Goal: Entertainment & Leisure: Consume media (video, audio)

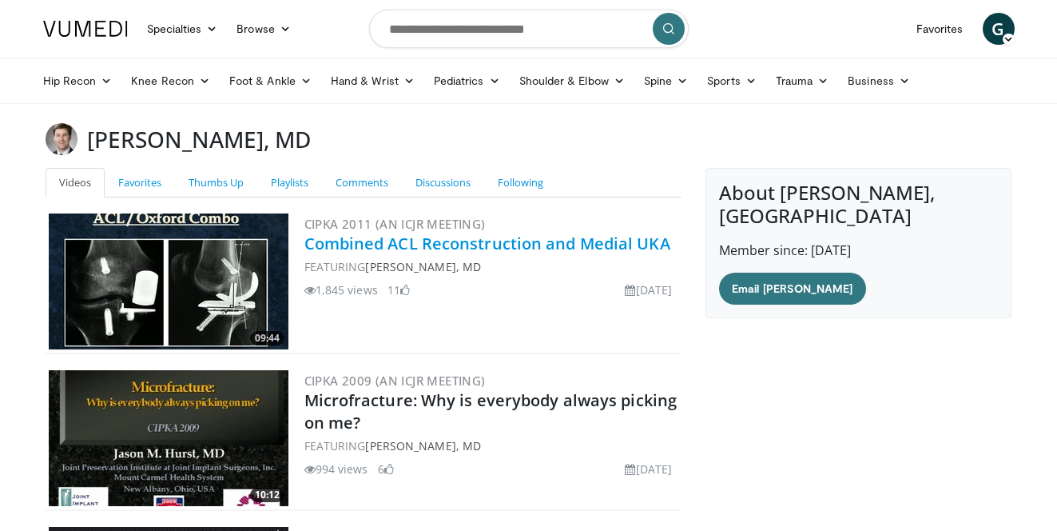
click at [469, 238] on link "Combined ACL Reconstruction and Medial UKA" at bounding box center [488, 244] width 366 height 22
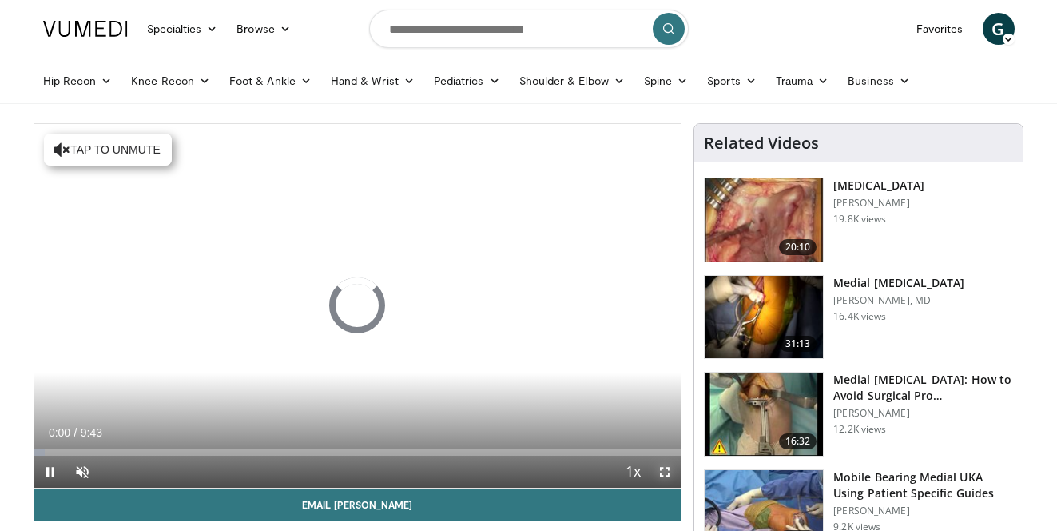
click at [664, 468] on span "Video Player" at bounding box center [665, 472] width 32 height 32
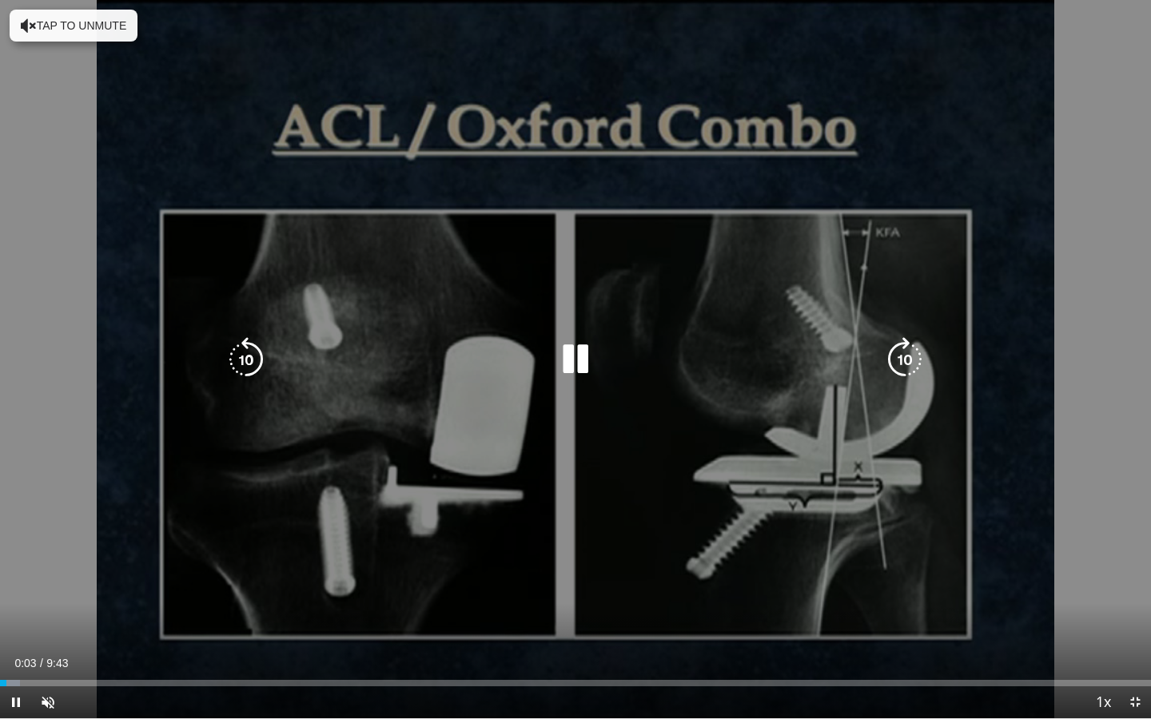
click at [575, 357] on icon "Video Player" at bounding box center [575, 359] width 45 height 45
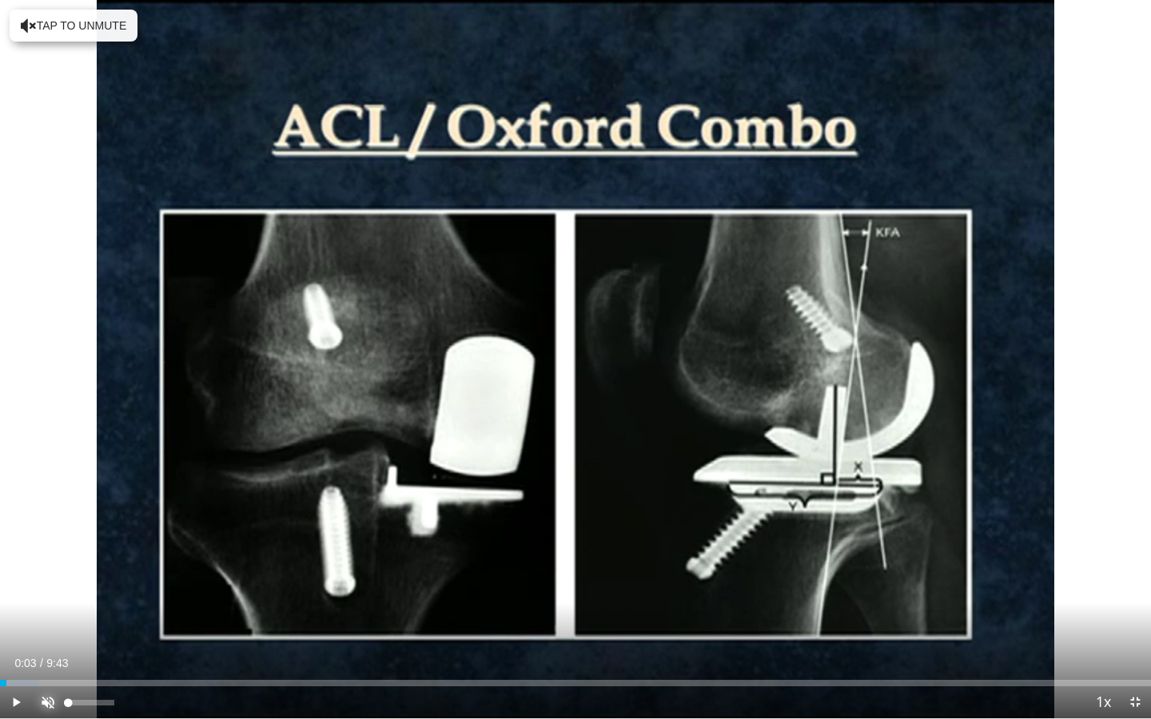
click at [48, 530] on span "Video Player" at bounding box center [48, 703] width 32 height 32
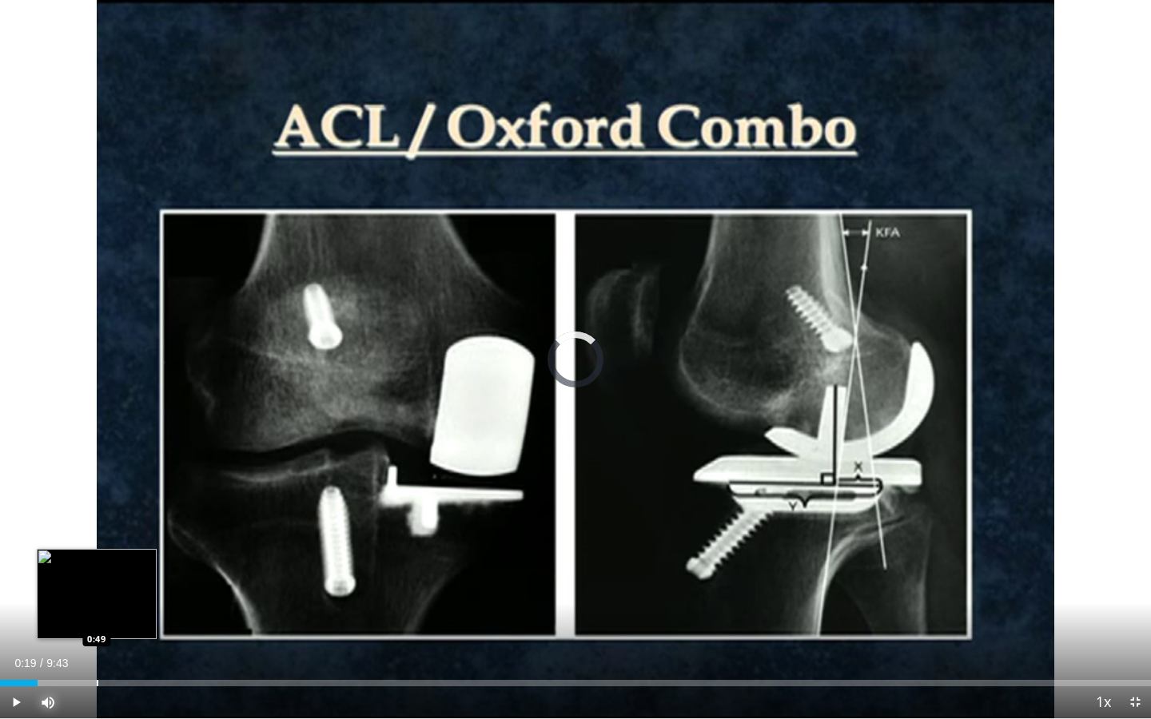
drag, startPoint x: 3, startPoint y: 682, endPoint x: 96, endPoint y: 676, distance: 92.9
click at [96, 530] on div "Loaded : 0.00% 0:48 0:49" at bounding box center [575, 678] width 1151 height 15
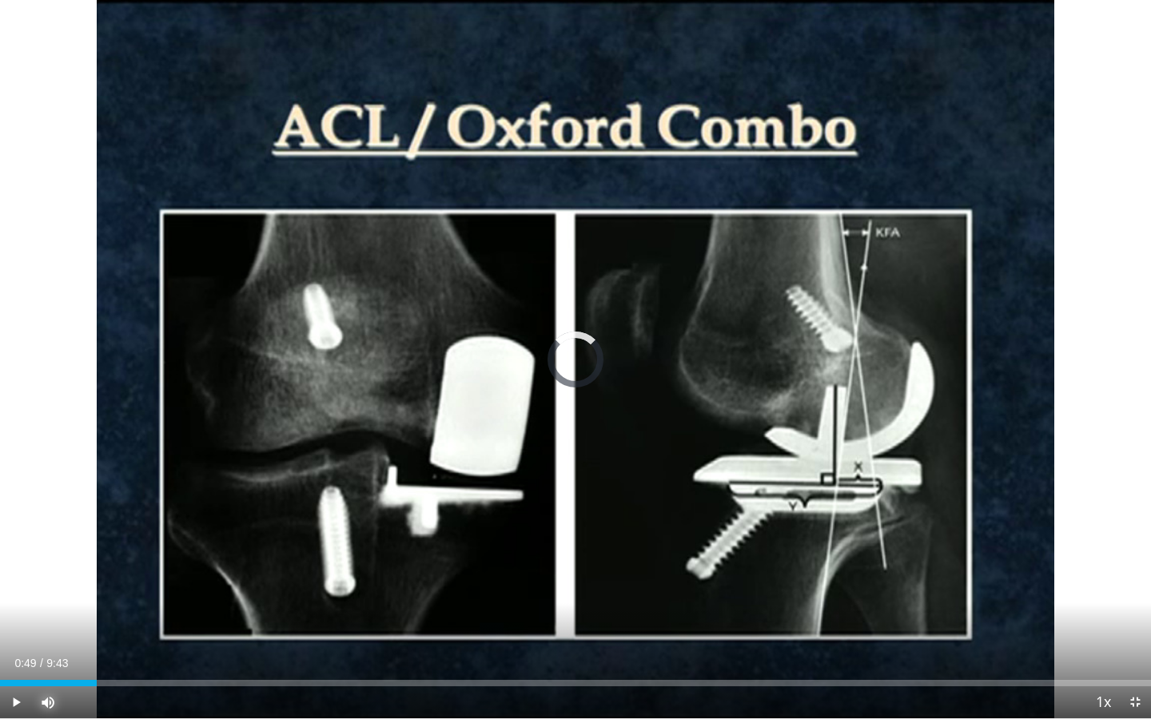
drag, startPoint x: 96, startPoint y: 676, endPoint x: 149, endPoint y: 670, distance: 53.9
click at [149, 530] on div "Current Time 0:49 / Duration 9:43 Play Skip Backward Skip Forward Mute Loaded :…" at bounding box center [575, 703] width 1151 height 32
drag, startPoint x: 147, startPoint y: 683, endPoint x: 223, endPoint y: 681, distance: 76.0
click at [223, 530] on div "Progress Bar" at bounding box center [222, 683] width 2 height 6
drag, startPoint x: 222, startPoint y: 679, endPoint x: 539, endPoint y: 660, distance: 317.8
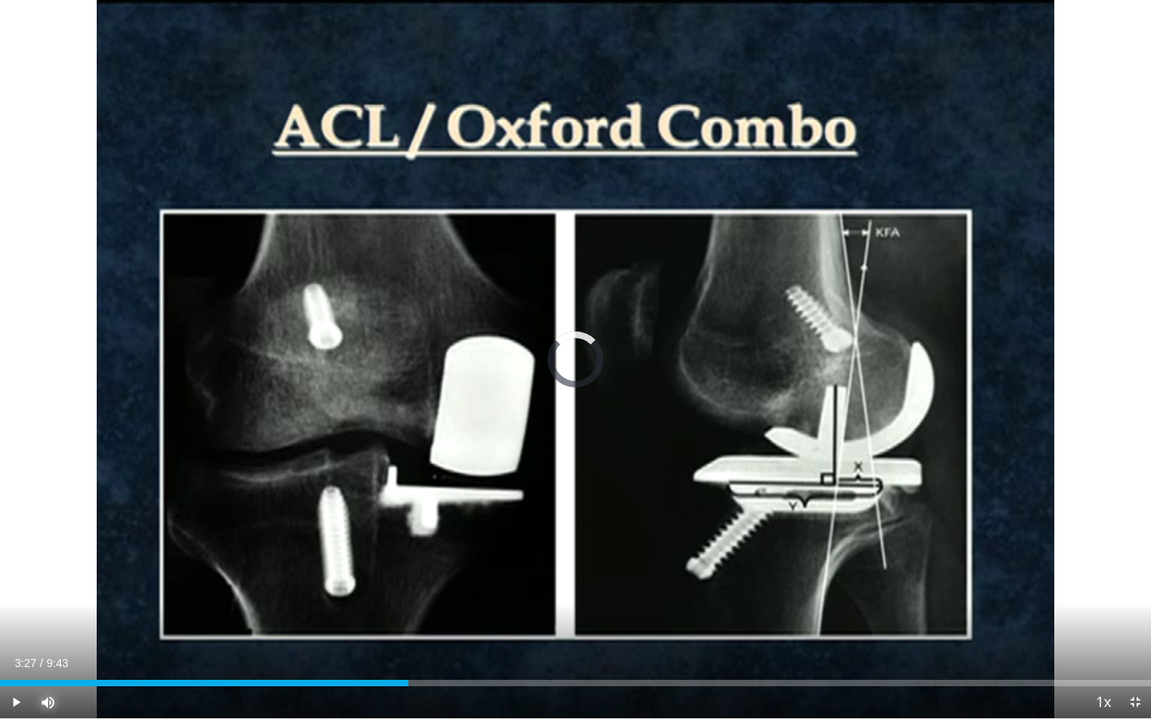
click at [539, 530] on div "Current Time 3:27 / Duration 9:43 Play Skip Backward Skip Forward Mute Loaded :…" at bounding box center [575, 703] width 1151 height 32
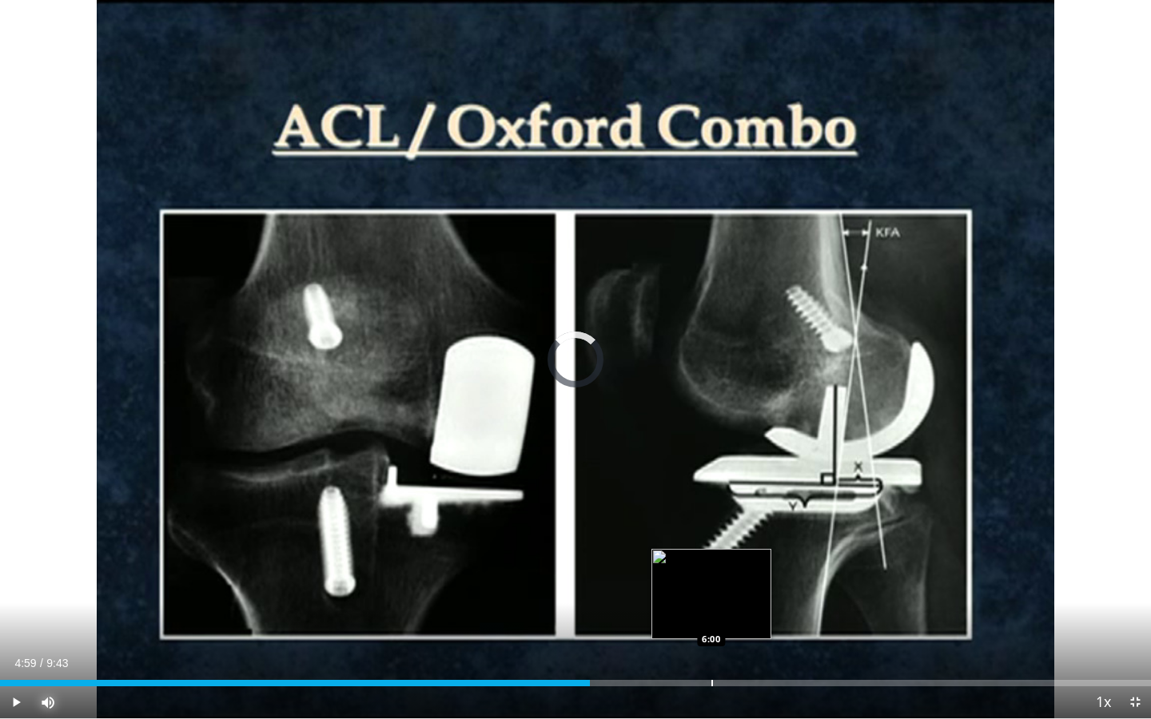
drag, startPoint x: 540, startPoint y: 682, endPoint x: 711, endPoint y: 676, distance: 170.3
click at [711, 530] on div "Loaded : 0.00% 6:00 6:00" at bounding box center [575, 678] width 1151 height 15
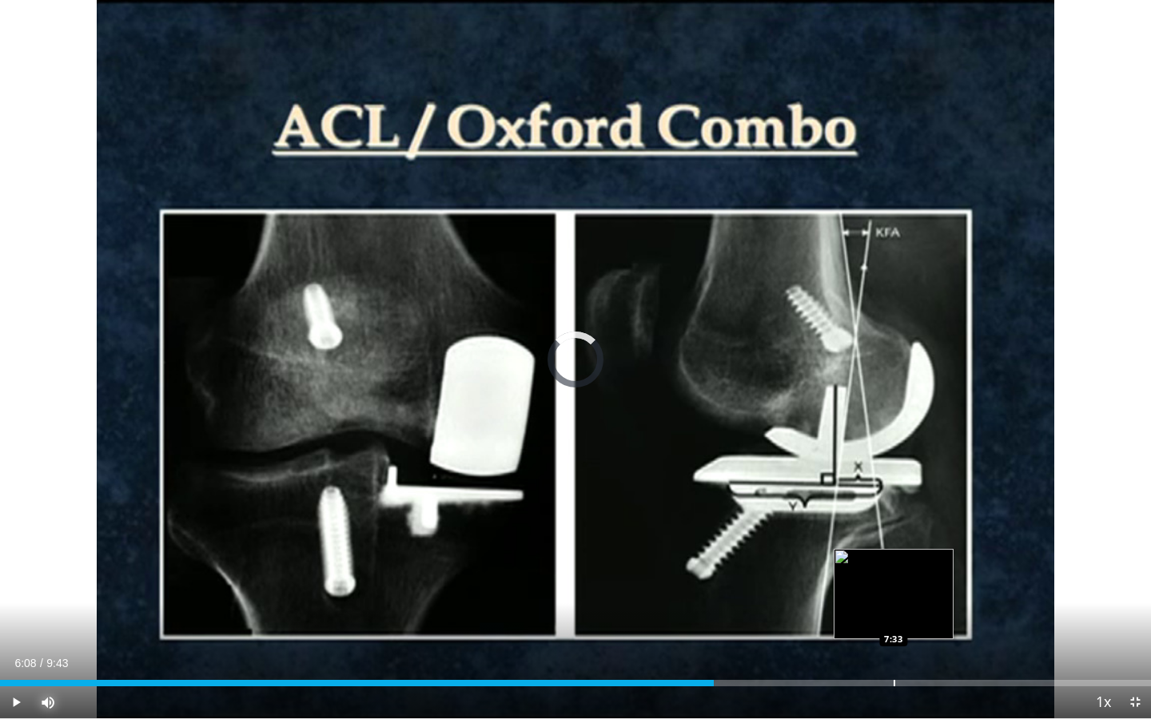
drag, startPoint x: 711, startPoint y: 683, endPoint x: 894, endPoint y: 673, distance: 182.5
click at [894, 530] on div "Loaded : 0.00% 7:32 7:33" at bounding box center [575, 678] width 1151 height 15
